Goal: Task Accomplishment & Management: Use online tool/utility

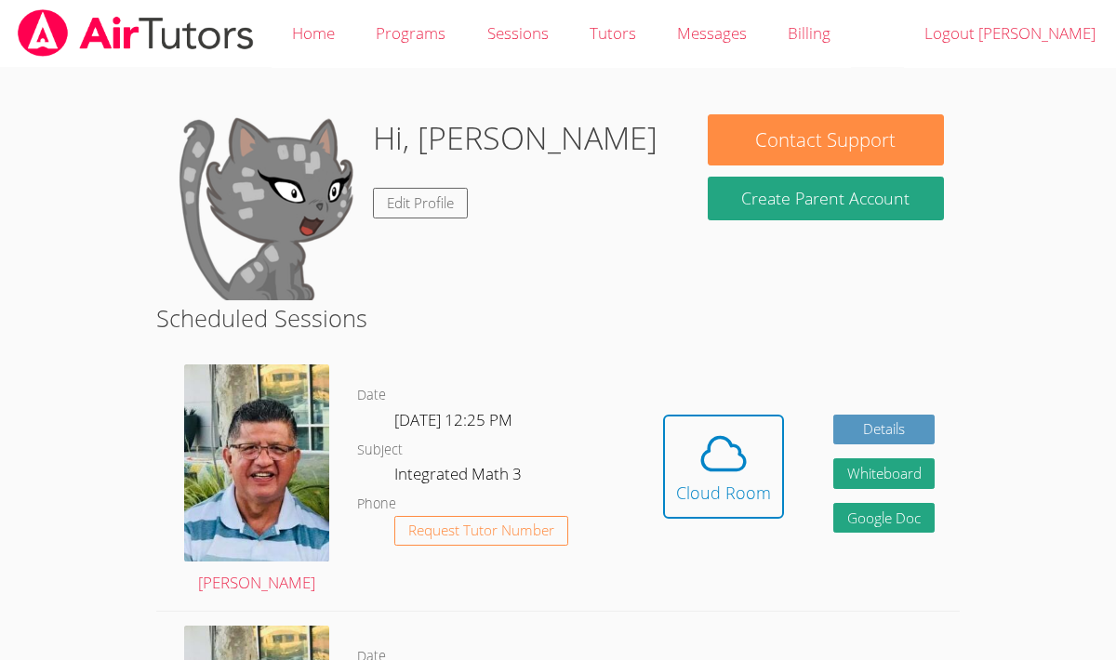
drag, startPoint x: 683, startPoint y: 449, endPoint x: 555, endPoint y: 182, distance: 295.7
click at [679, 448] on span at bounding box center [723, 454] width 95 height 52
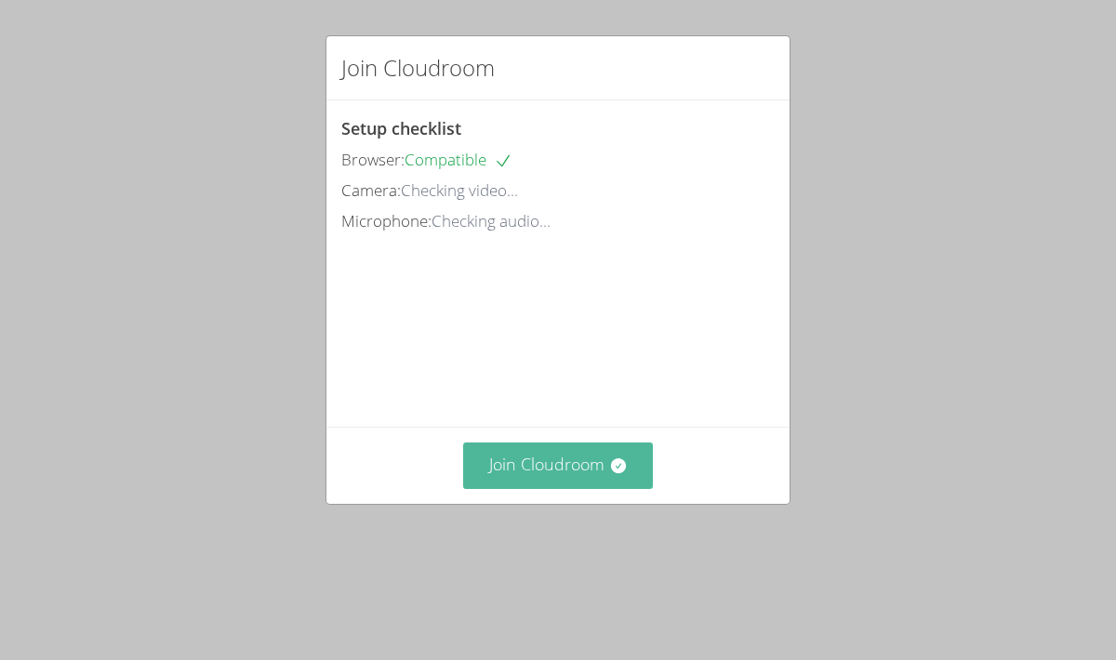
click at [530, 488] on button "Join Cloudroom" at bounding box center [558, 466] width 191 height 46
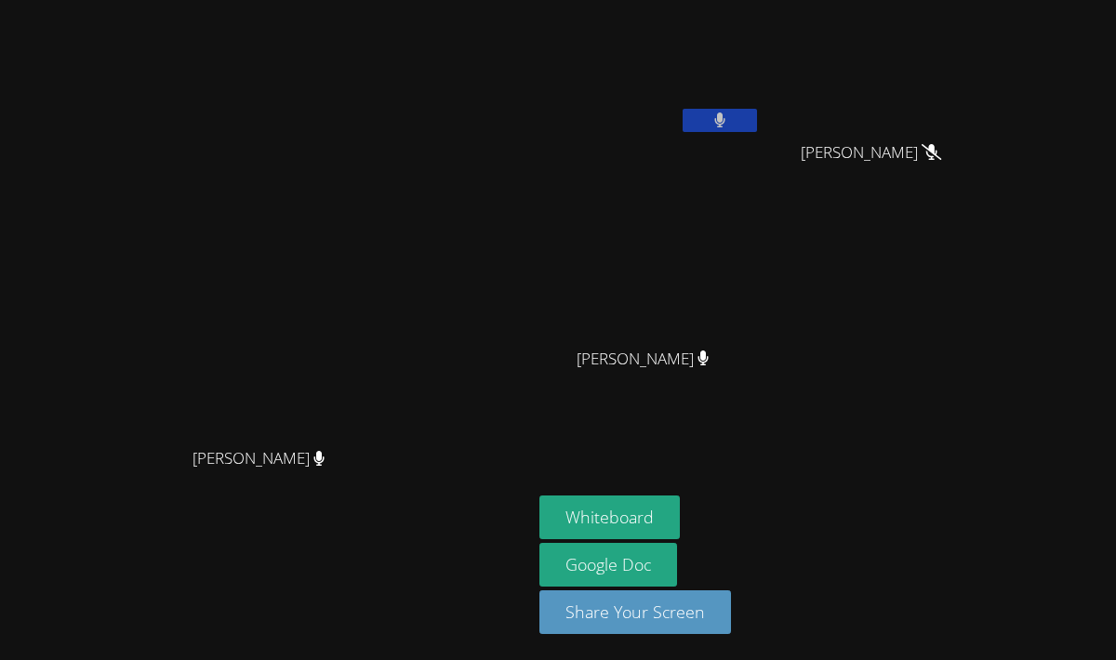
click at [757, 129] on button at bounding box center [720, 120] width 74 height 23
click at [757, 114] on button at bounding box center [720, 120] width 74 height 23
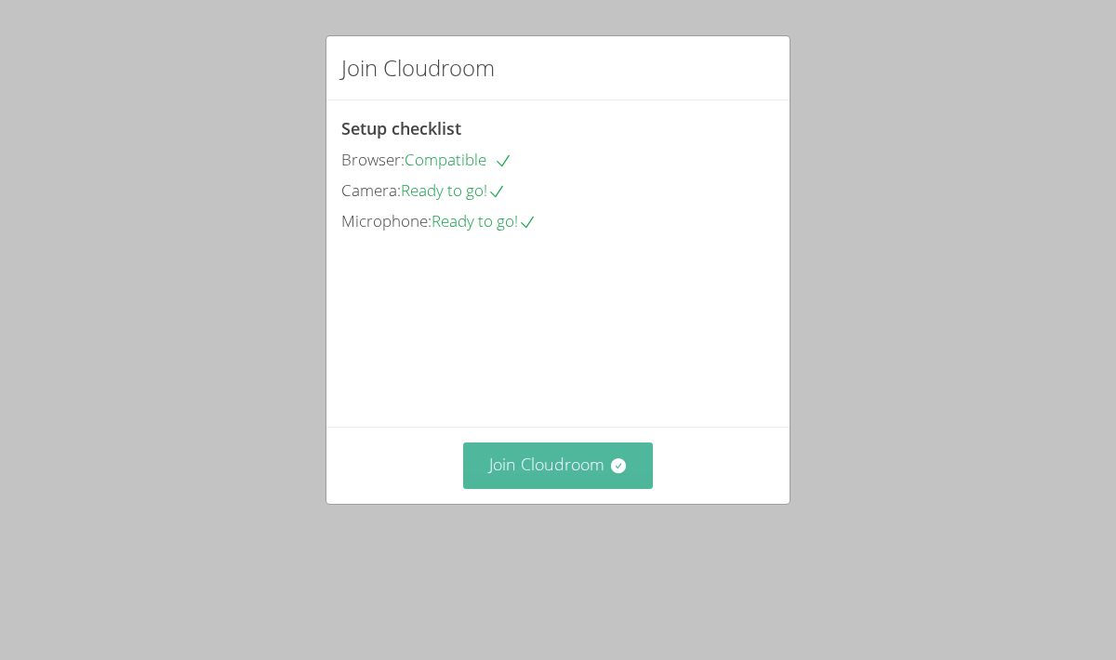
click at [579, 488] on button "Join Cloudroom" at bounding box center [558, 466] width 191 height 46
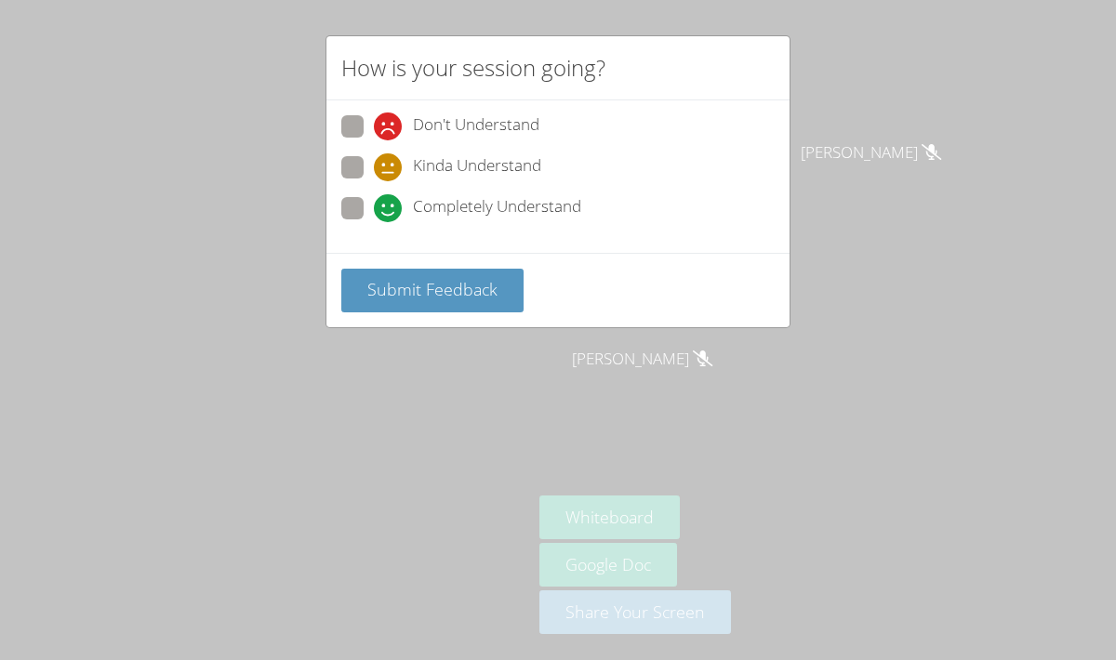
click at [358, 187] on div "Kinda Understand" at bounding box center [557, 172] width 433 height 33
click at [374, 222] on span at bounding box center [374, 222] width 0 height 0
click at [374, 200] on input "Completely Understand" at bounding box center [382, 205] width 16 height 16
radio input "true"
click at [415, 289] on span "Submit Feedback" at bounding box center [432, 289] width 130 height 22
